Goal: Task Accomplishment & Management: Use online tool/utility

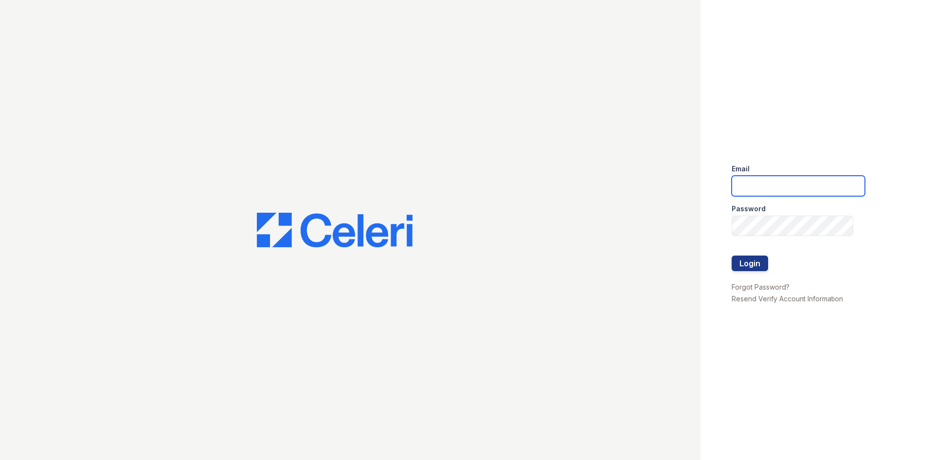
type input "[EMAIL_ADDRESS][DOMAIN_NAME]"
click at [750, 272] on div at bounding box center [798, 276] width 133 height 10
click at [750, 271] on div at bounding box center [798, 276] width 133 height 10
click at [752, 262] on button "Login" at bounding box center [750, 263] width 36 height 16
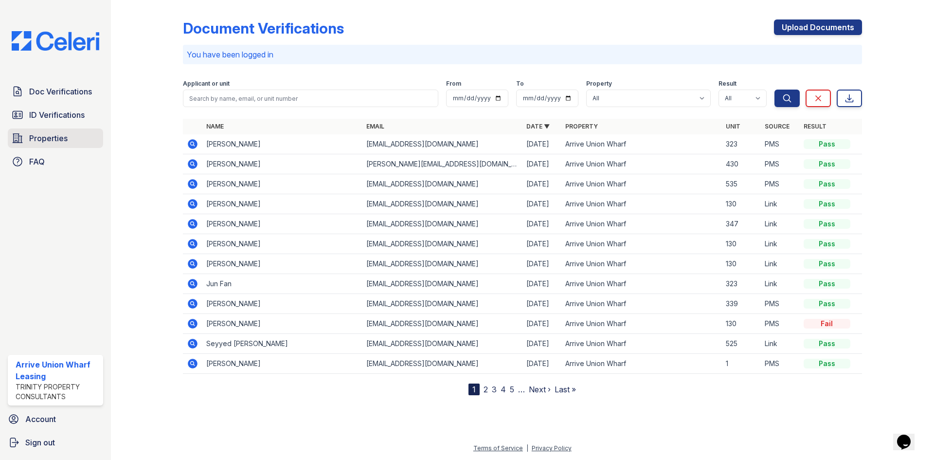
click at [52, 134] on span "Properties" at bounding box center [48, 138] width 38 height 12
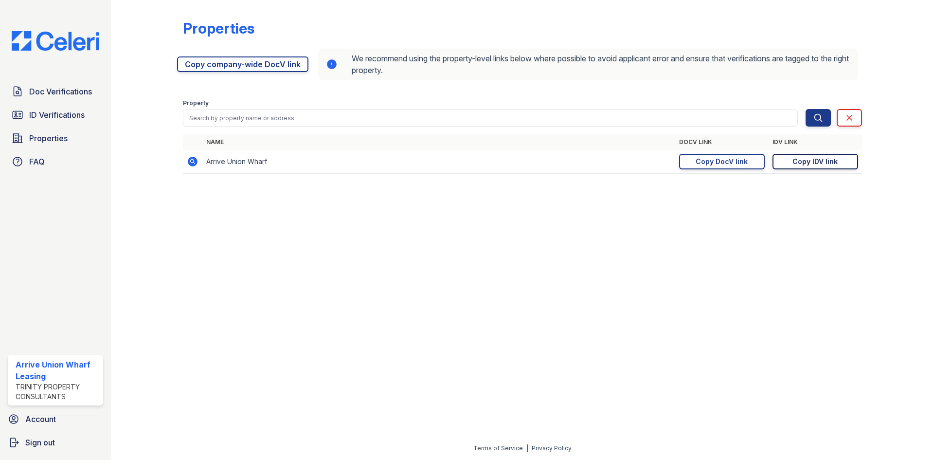
click at [819, 163] on div "Copy IDV link" at bounding box center [814, 162] width 45 height 10
